Goal: Register for event/course

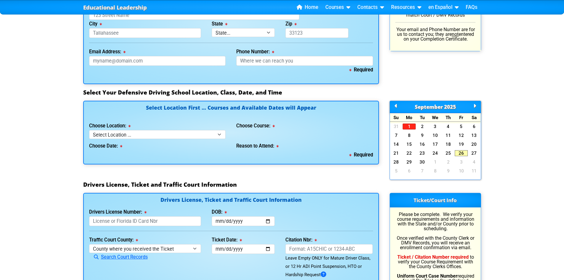
scroll to position [474, 0]
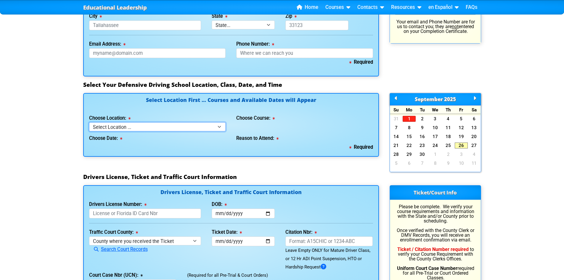
click at [218, 123] on select "Select Location ... Tampa Orlando Kissimmee [GEOGRAPHIC_DATA] - en español [GEO…" at bounding box center [157, 126] width 137 height 9
select select "3"
click at [89, 122] on select "Select Location ... Tampa Orlando Kissimmee [GEOGRAPHIC_DATA] - en español [GEO…" at bounding box center [157, 126] width 137 height 9
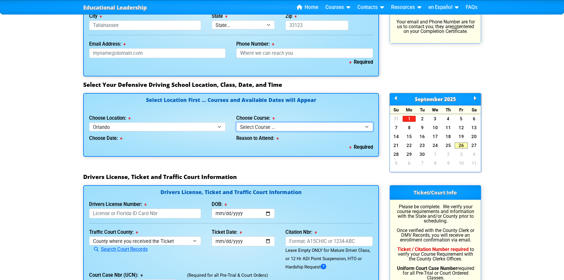
click at [262, 128] on select "Select Course ... 4 Hour Under 25 Class (STOP or Youthful Offender) 8 Hour Aggr…" at bounding box center [304, 126] width 137 height 9
select select "3"
click at [236, 122] on select "Select Course ... 4 Hour Under 25 Class (STOP or Youthful Offender) 8 Hour Aggr…" at bounding box center [304, 126] width 137 height 9
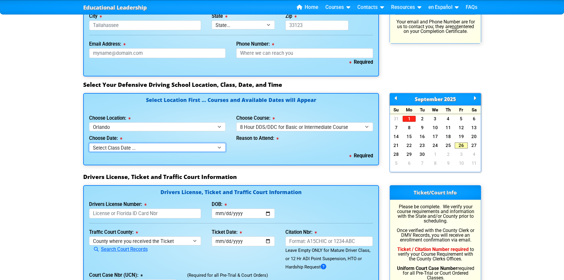
click at [206, 149] on select "Select Class Date ... [DATE] -- (Closed - Class Full)" at bounding box center [157, 147] width 137 height 9
select select "[DATE], 9"
click at [89, 143] on select "Select Class Date ... [DATE] -- (Closed - Class Full)" at bounding box center [157, 147] width 137 height 9
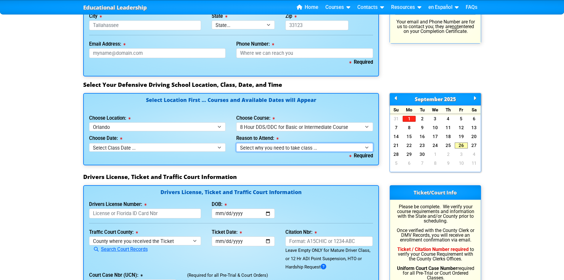
click at [252, 150] on select "Select why you need to take class ... Class Full - Please select another date o…" at bounding box center [304, 147] width 137 height 9
click at [236, 143] on select "Select why you need to take class ... Class Full - Please select another date o…" at bounding box center [304, 147] width 137 height 9
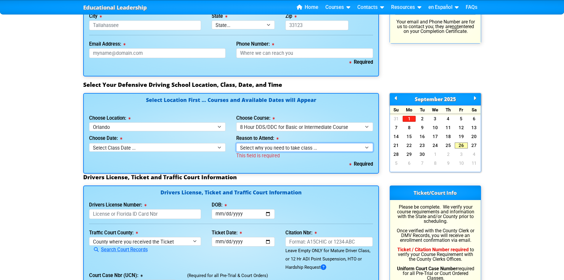
click at [251, 149] on select "Select why you need to take class ... Class Full - Please select another date o…" at bounding box center [304, 147] width 137 height 9
select select
click at [236, 143] on select "Select why you need to take class ... Class Full - Please select another date o…" at bounding box center [304, 147] width 137 height 9
click at [207, 142] on div "Choose Date: Select Class Date ... [DATE] -- (Closed - Class Full)" at bounding box center [157, 141] width 137 height 20
click at [208, 145] on select "Select Class Date ... [DATE] -- (Closed - Class Full)" at bounding box center [157, 147] width 137 height 9
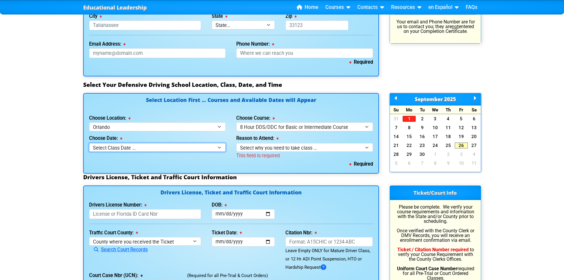
click at [208, 145] on select "Select Class Date ... [DATE] -- (Closed - Class Full)" at bounding box center [157, 147] width 137 height 9
